Goal: Information Seeking & Learning: Learn about a topic

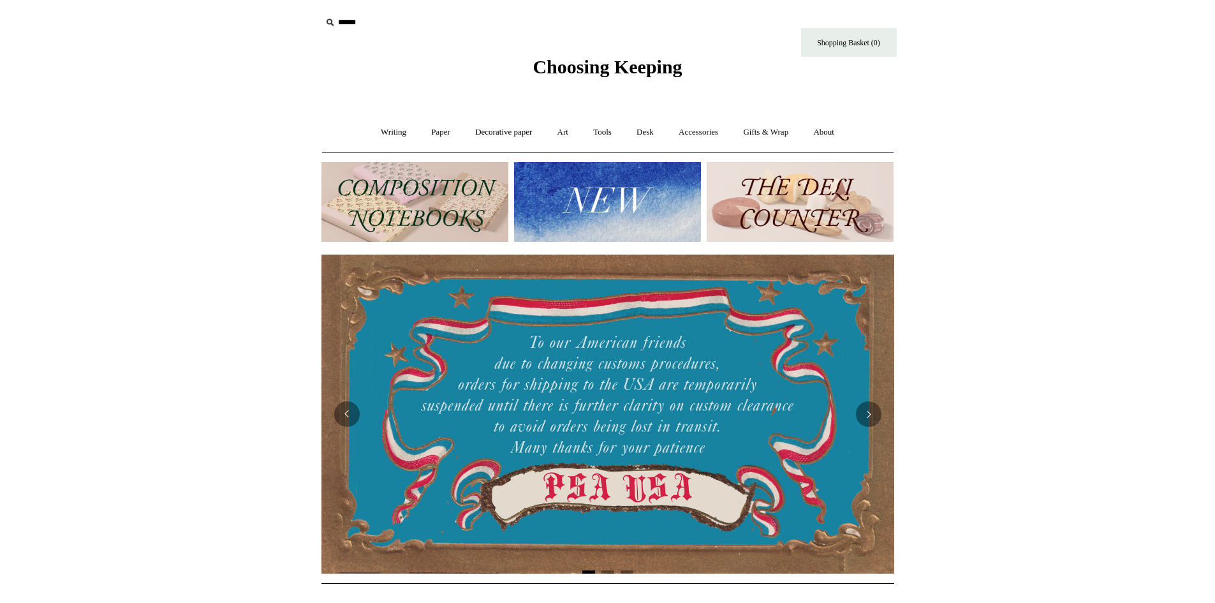
click at [372, 183] on img at bounding box center [415, 202] width 187 height 80
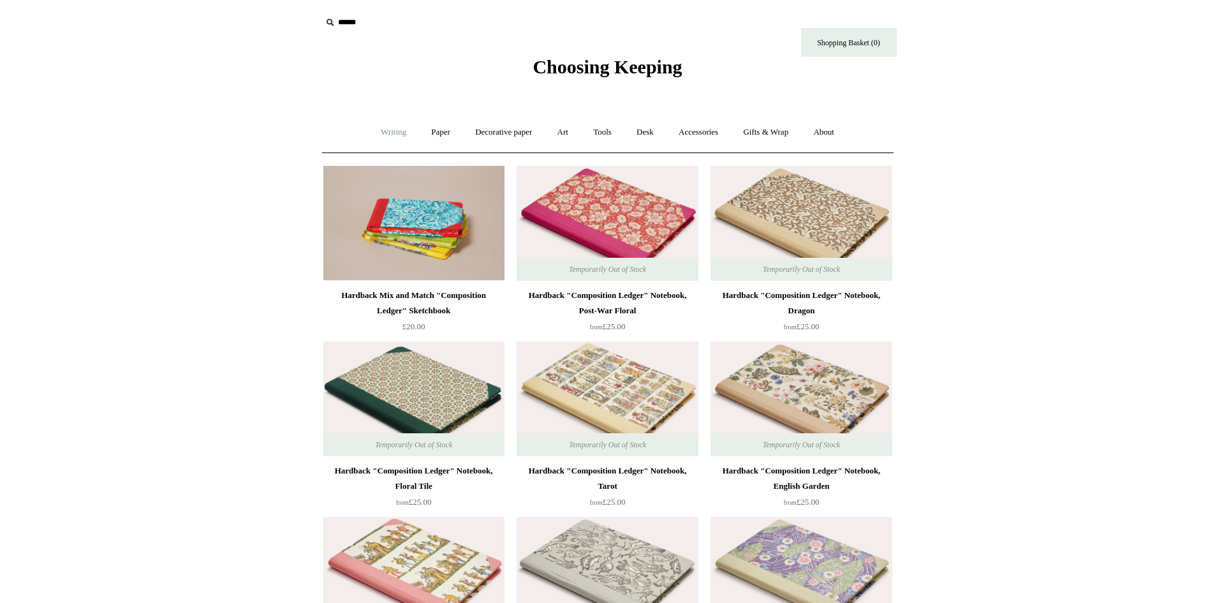
click at [389, 127] on link "Writing +" at bounding box center [393, 132] width 48 height 34
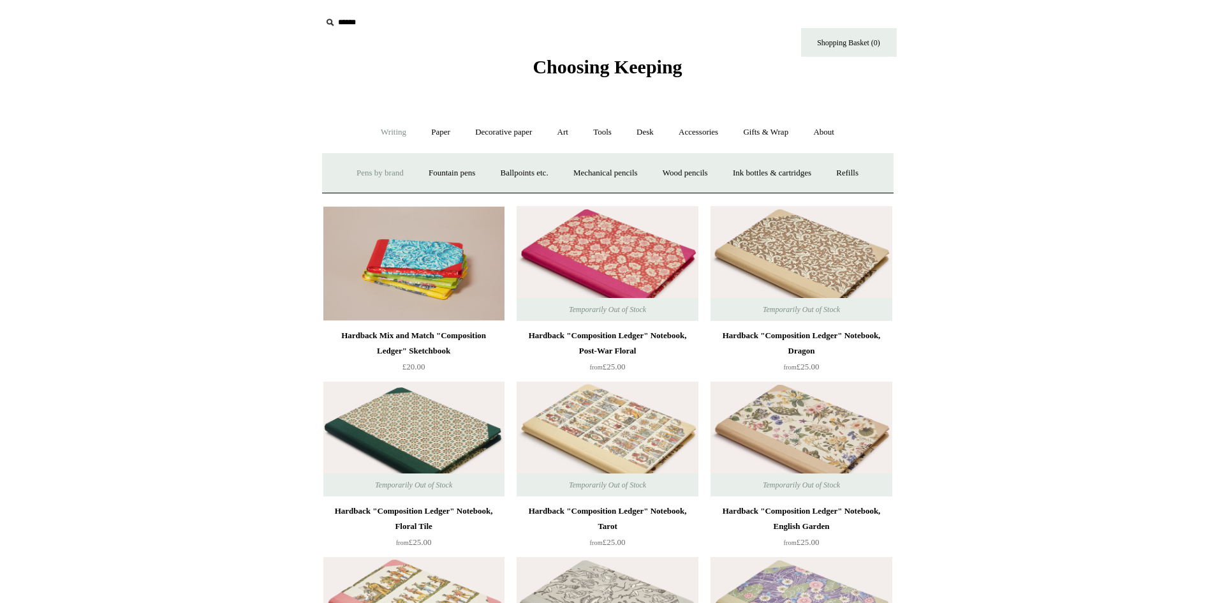
click at [380, 174] on link "Pens by brand +" at bounding box center [380, 173] width 70 height 34
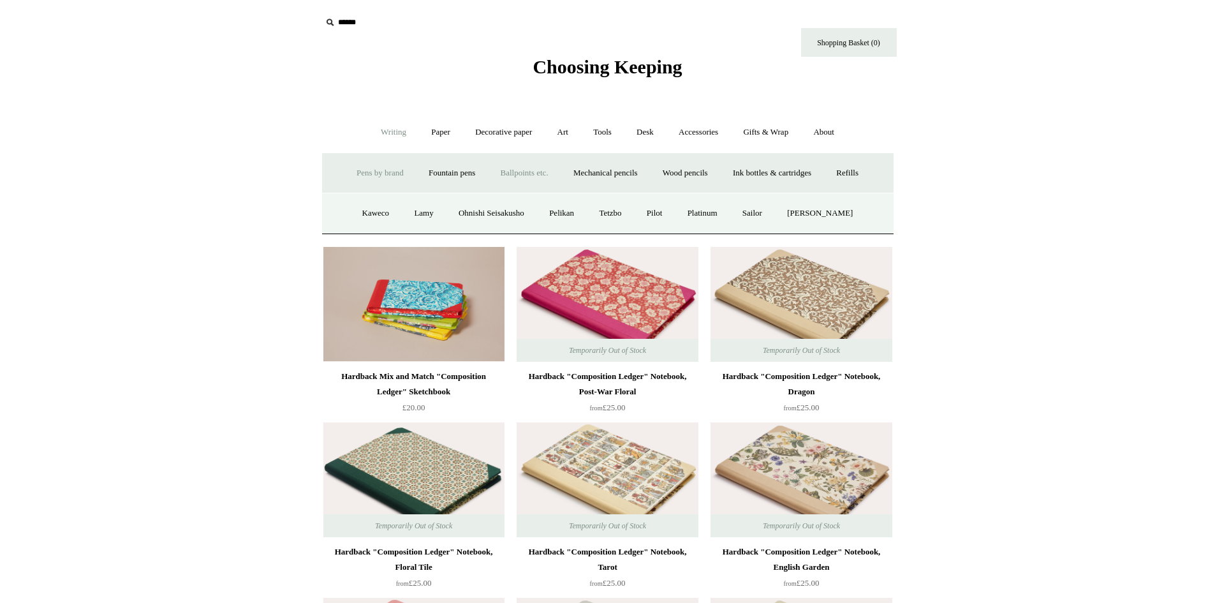
click at [526, 169] on link "Ballpoints etc. +" at bounding box center [524, 173] width 71 height 34
click at [510, 211] on link "Everyday & disposable" at bounding box center [525, 214] width 100 height 34
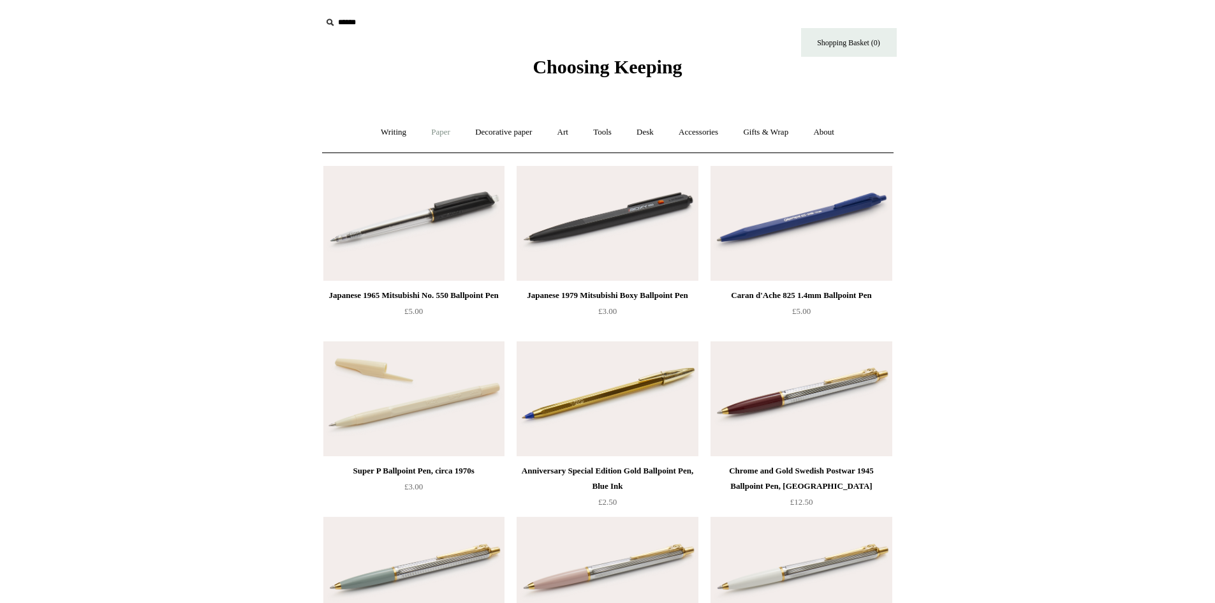
click at [442, 133] on link "Paper +" at bounding box center [441, 132] width 42 height 34
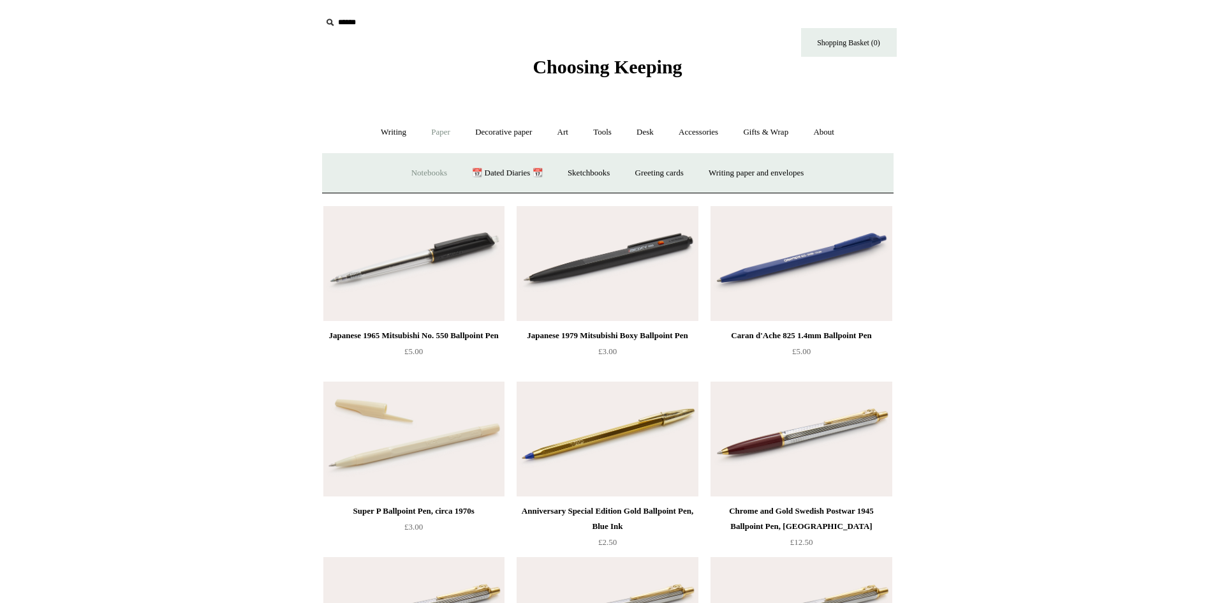
click at [425, 172] on link "Notebooks +" at bounding box center [429, 173] width 59 height 34
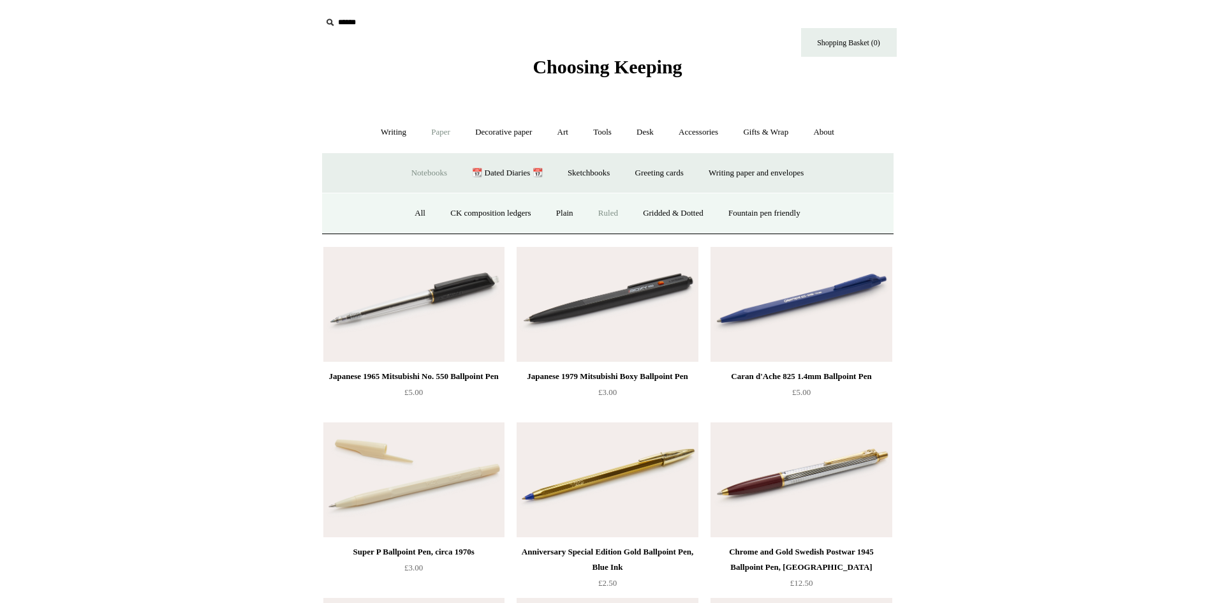
click at [613, 212] on link "Ruled" at bounding box center [608, 214] width 43 height 34
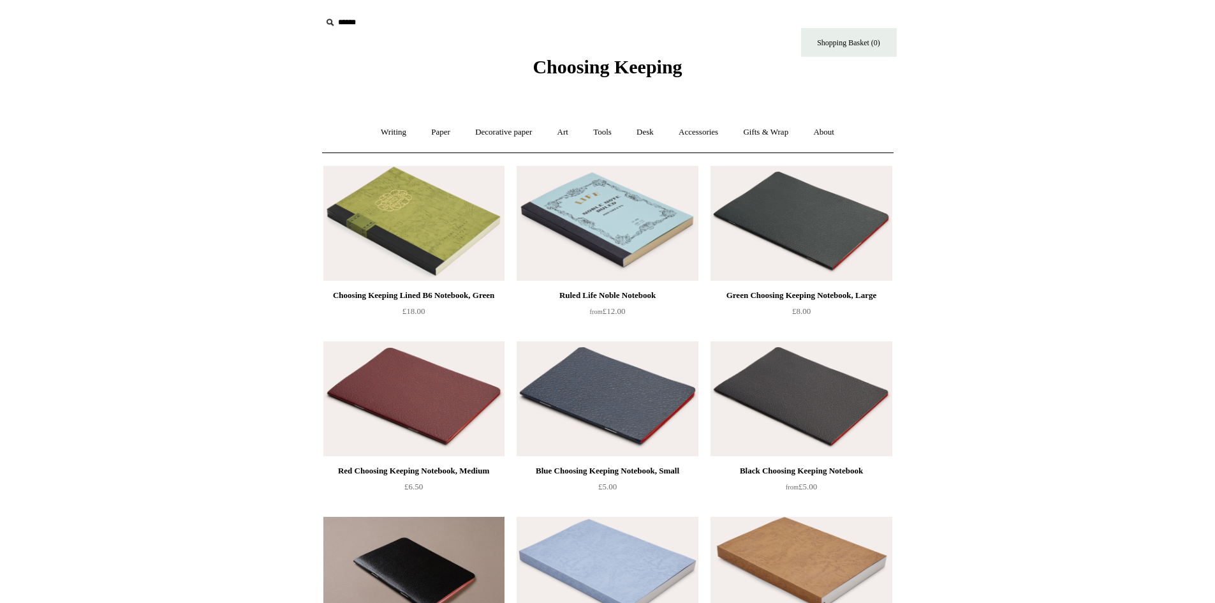
click at [648, 247] on img at bounding box center [607, 223] width 181 height 115
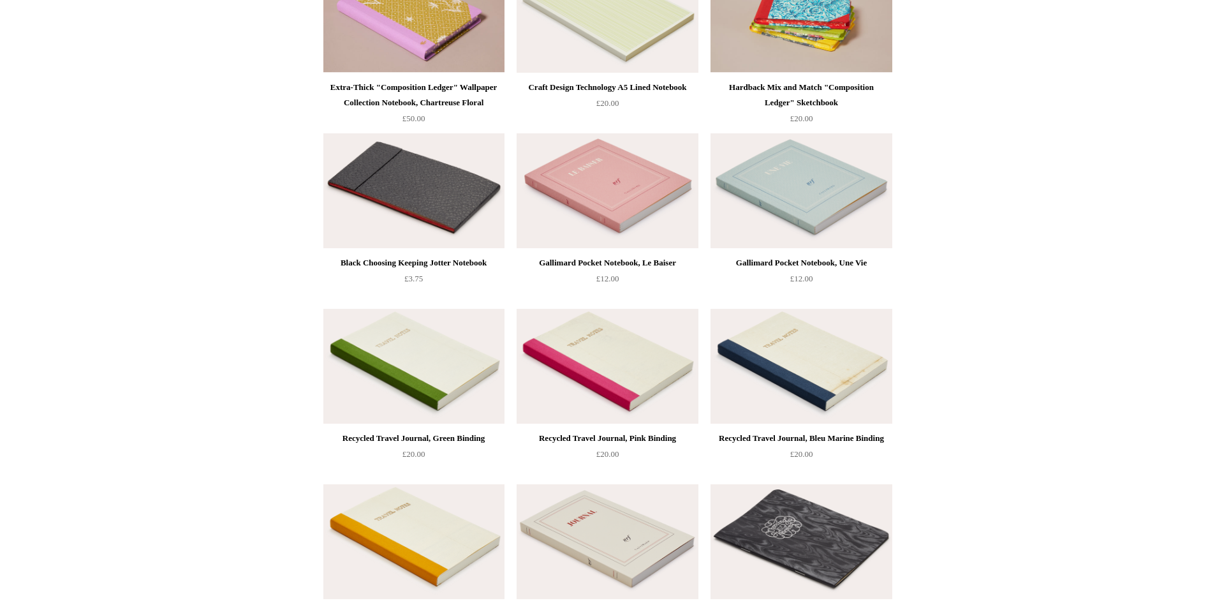
scroll to position [2144, 0]
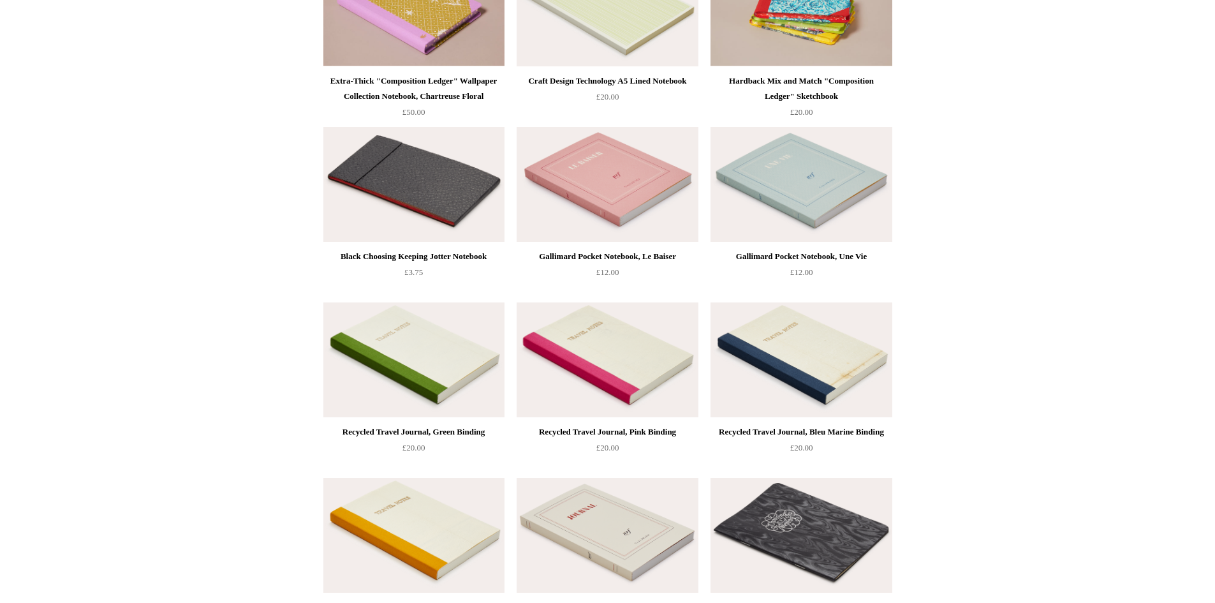
click at [807, 359] on img at bounding box center [801, 359] width 181 height 115
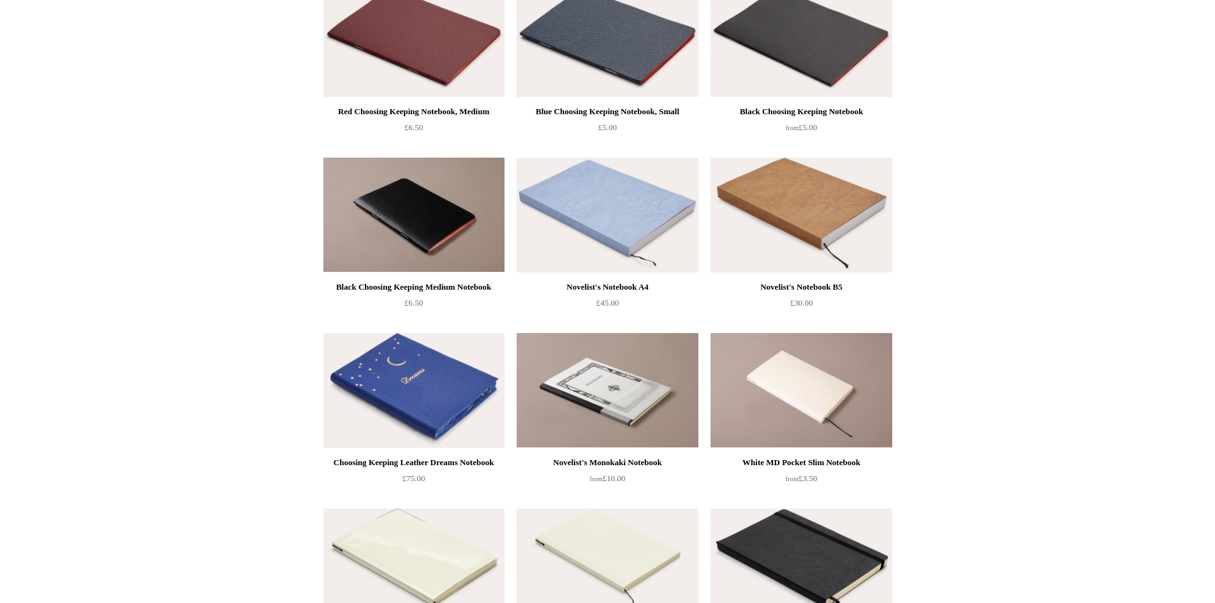
scroll to position [0, 0]
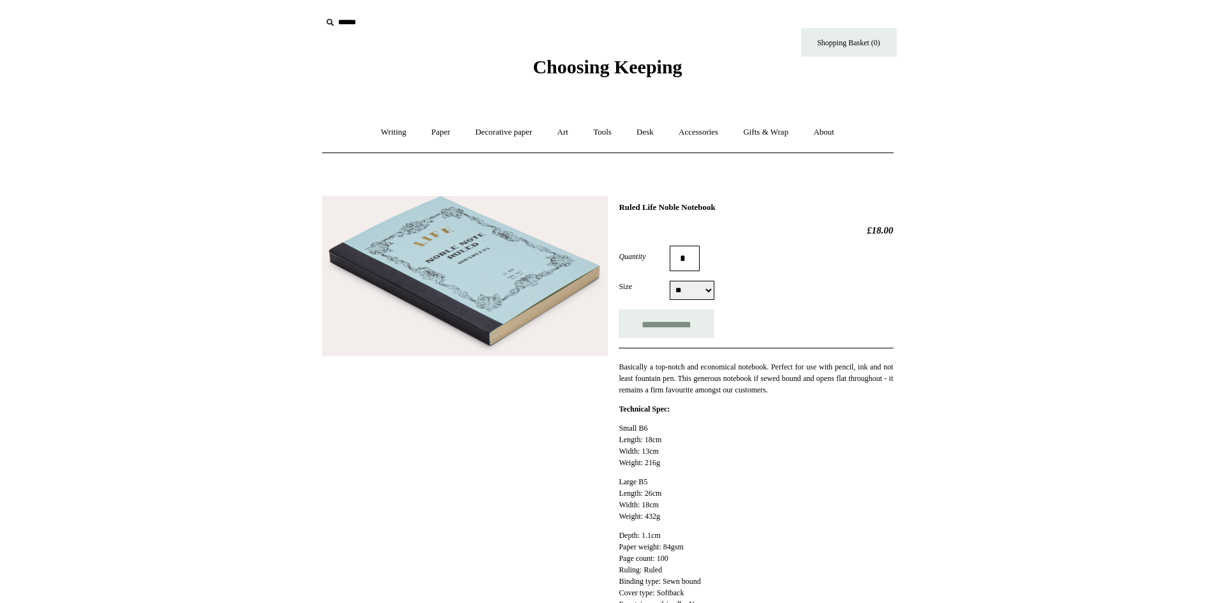
click at [473, 288] on img at bounding box center [465, 276] width 286 height 160
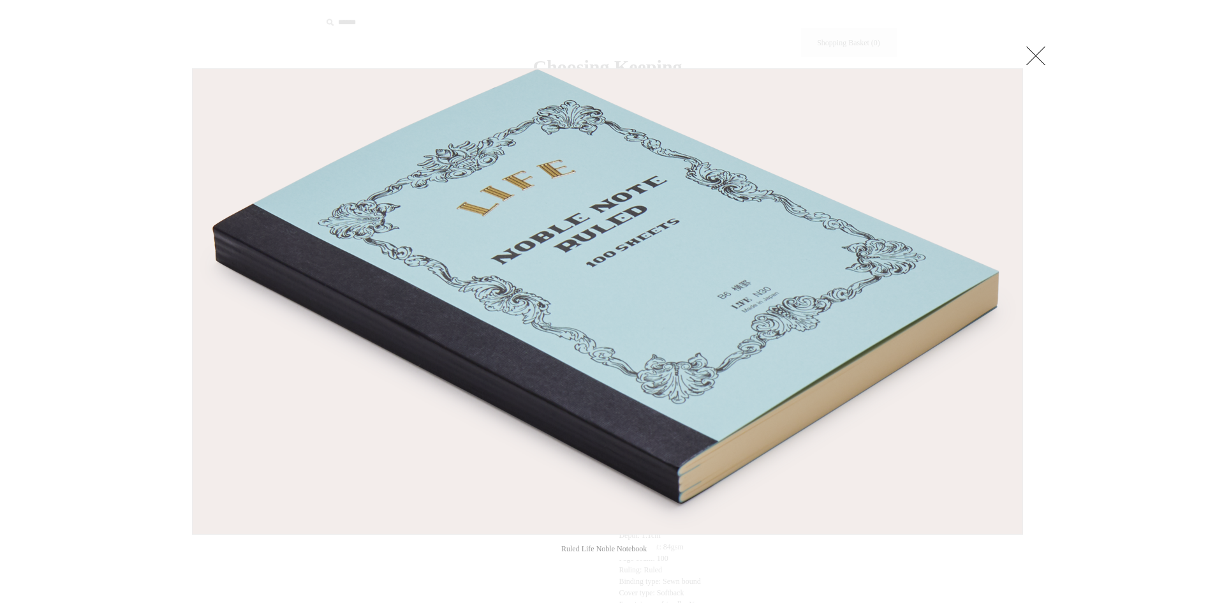
click at [1040, 53] on link at bounding box center [1036, 56] width 26 height 26
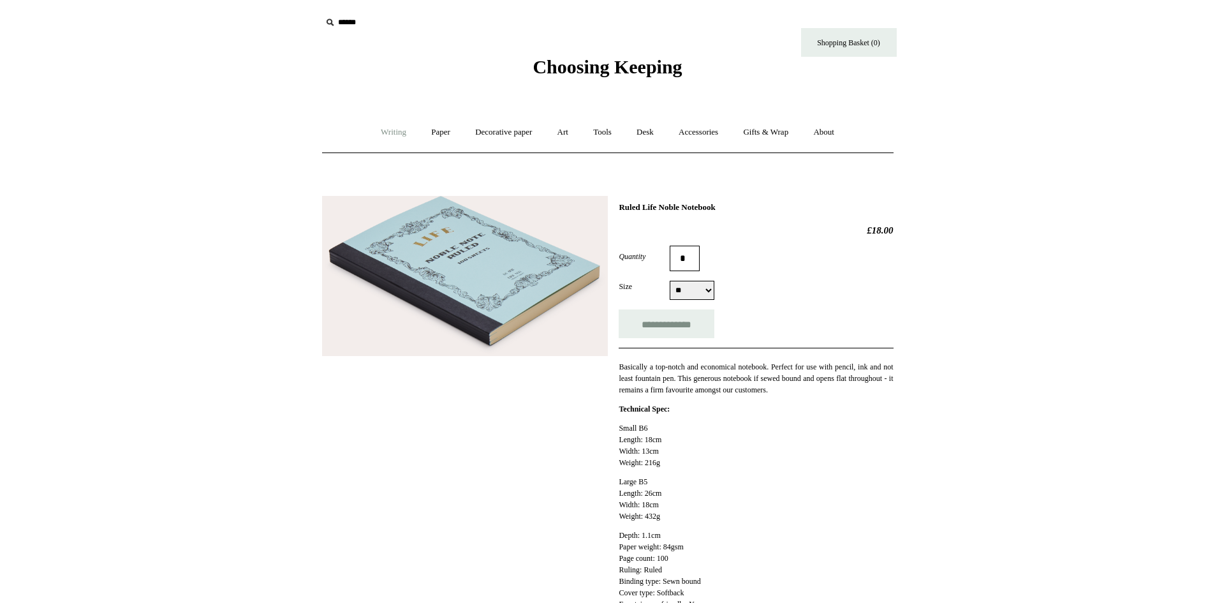
click at [392, 127] on link "Writing +" at bounding box center [393, 132] width 48 height 34
